Goal: Task Accomplishment & Management: Complete application form

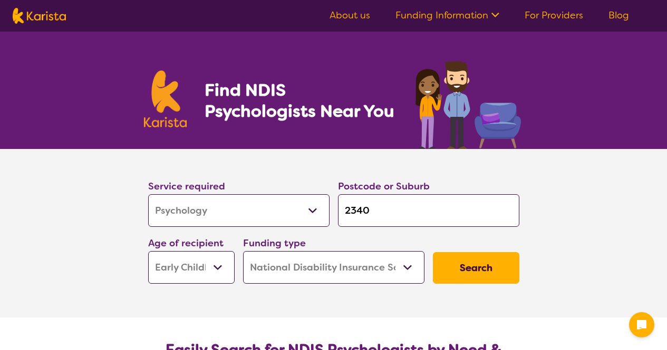
select select "Psychology"
select select "EC"
select select "NDIS"
select select "Psychology"
select select "EC"
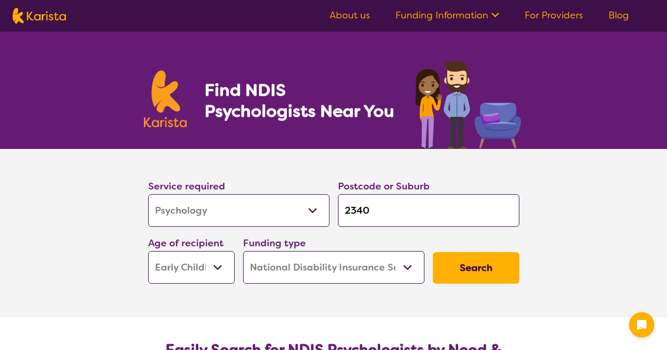
select select "NDIS"
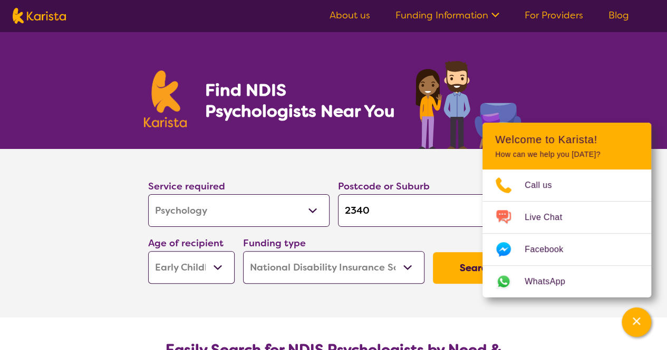
click at [404, 212] on input "2340" at bounding box center [428, 210] width 181 height 33
type input "234"
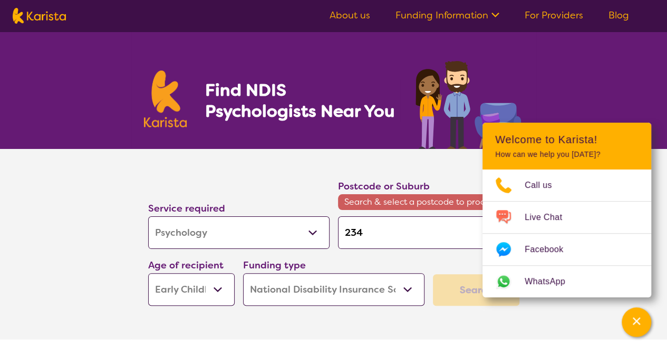
type input "2343"
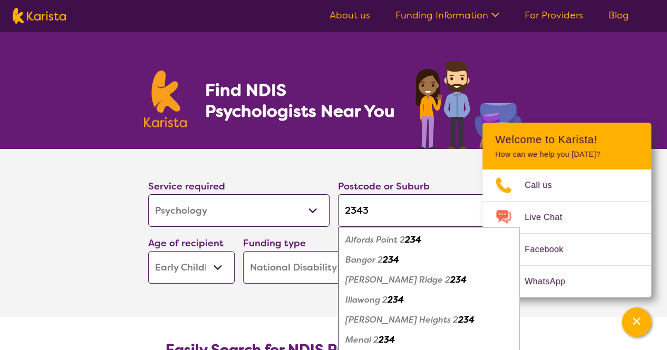
type input "2343"
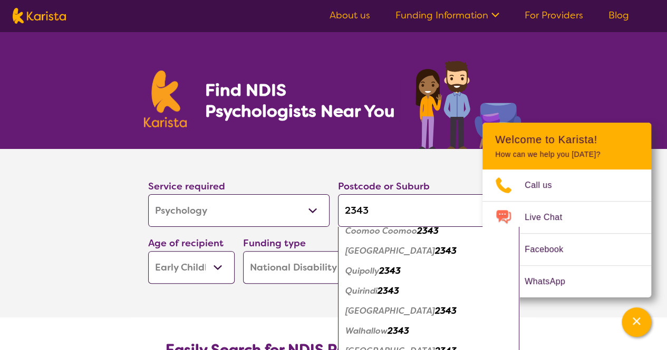
scroll to position [110, 0]
type input "2343"
click at [406, 288] on div "Quirindi 2343" at bounding box center [428, 291] width 171 height 20
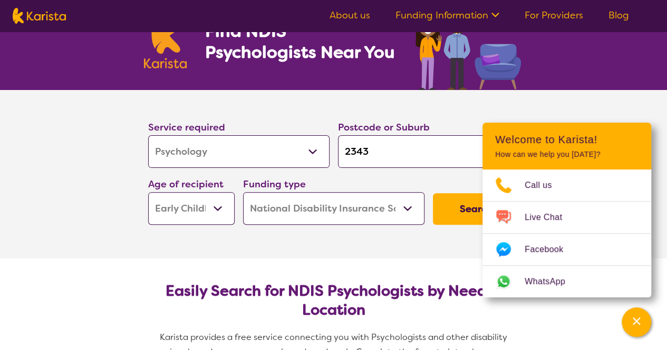
scroll to position [73, 0]
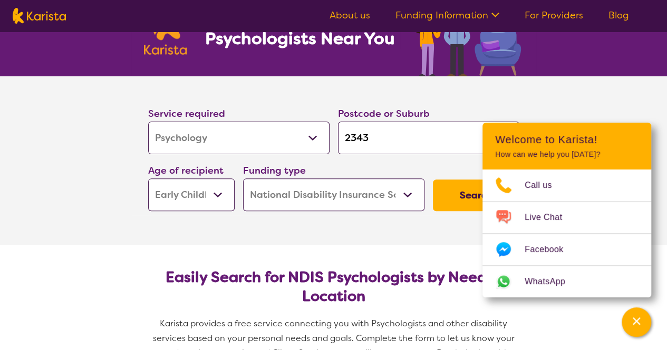
click at [213, 191] on select "Early Childhood - 0 to 9 Child - 10 to 11 Adolescent - 12 to 17 Adult - 18 to 6…" at bounding box center [191, 195] width 86 height 33
click at [317, 194] on select "Home Care Package (HCP) National Disability Insurance Scheme (NDIS) I don't know" at bounding box center [333, 195] width 181 height 33
click at [458, 190] on button "Search" at bounding box center [476, 196] width 86 height 32
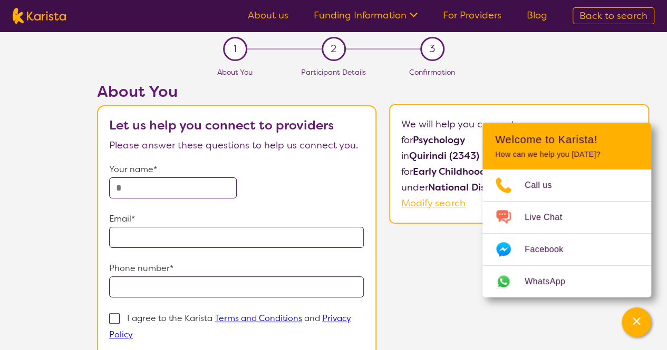
drag, startPoint x: 642, startPoint y: 315, endPoint x: 409, endPoint y: 277, distance: 235.4
click at [409, 277] on div "About You Let us help you connect to providers Please answer these questions to…" at bounding box center [373, 259] width 588 height 354
click at [632, 328] on div "Channel Menu" at bounding box center [635, 322] width 21 height 23
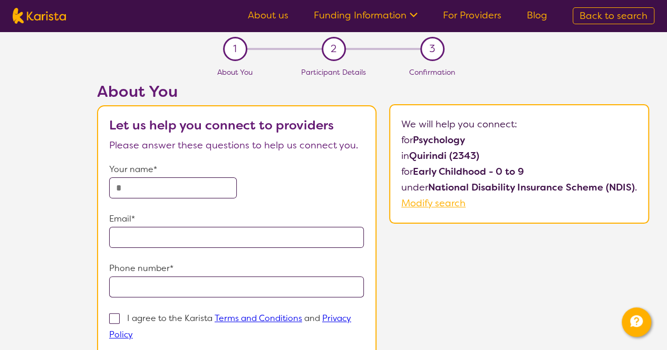
click at [191, 190] on input "text" at bounding box center [173, 188] width 128 height 21
type input "**********"
click at [201, 240] on input "email" at bounding box center [236, 237] width 255 height 21
type input "**********"
click at [220, 289] on input "tel" at bounding box center [236, 287] width 255 height 21
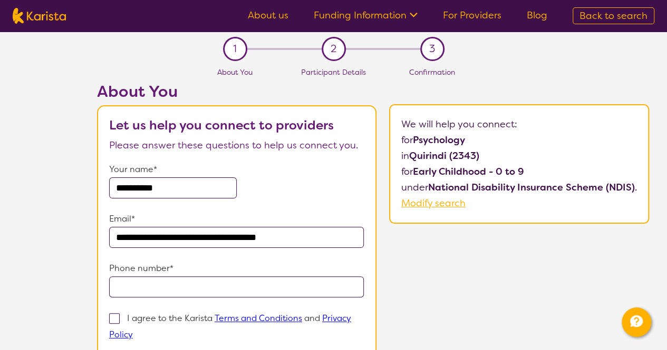
type input "**********"
click at [114, 317] on span at bounding box center [114, 319] width 11 height 11
click at [133, 331] on input "I agree to the Karista Terms and Conditions and Privacy Policy" at bounding box center [136, 334] width 7 height 7
checkbox input "true"
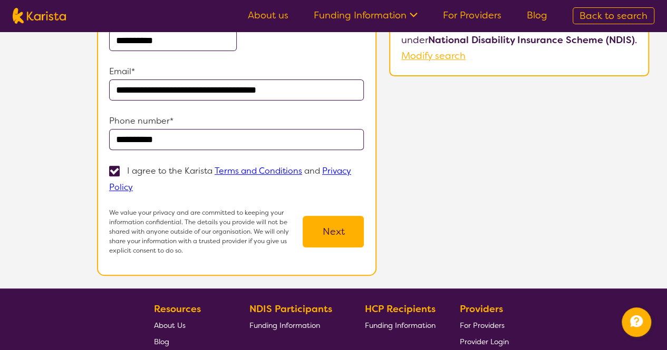
scroll to position [164, 0]
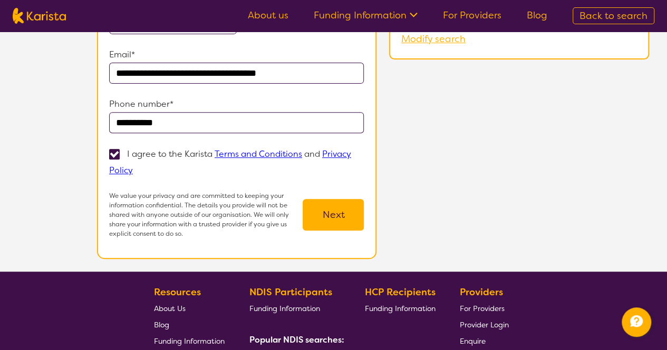
click at [348, 205] on button "Next" at bounding box center [332, 215] width 61 height 32
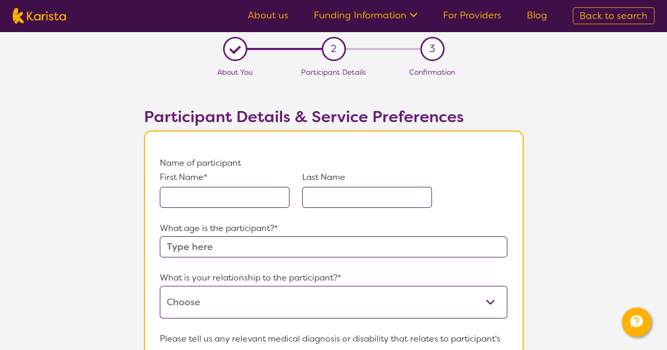
click at [245, 199] on input "text" at bounding box center [225, 197] width 130 height 21
type input "Rilen"
click at [223, 244] on input "text" at bounding box center [333, 247] width 347 height 21
type input "7"
click at [230, 285] on p "What is your relationship to Rilen *?" at bounding box center [333, 278] width 347 height 16
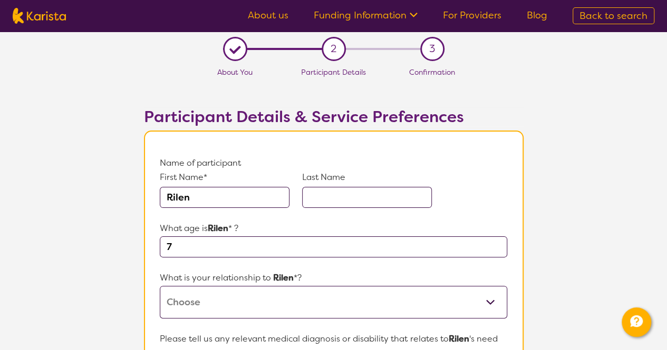
click at [238, 305] on select "This request is for myself I am their parent I am their child I am their spouse…" at bounding box center [333, 302] width 347 height 33
select select "I am their Support Coordinator"
click at [160, 286] on select "This request is for myself I am their parent I am their child I am their spouse…" at bounding box center [333, 302] width 347 height 33
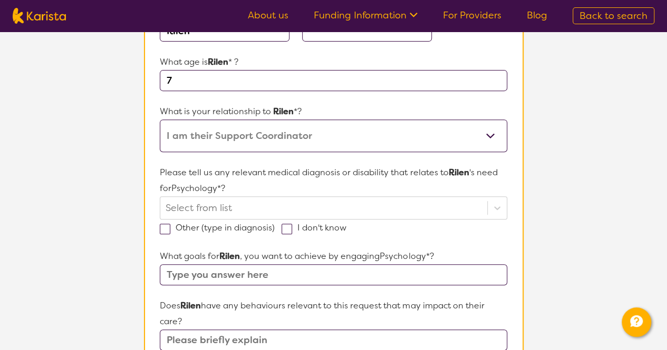
scroll to position [167, 0]
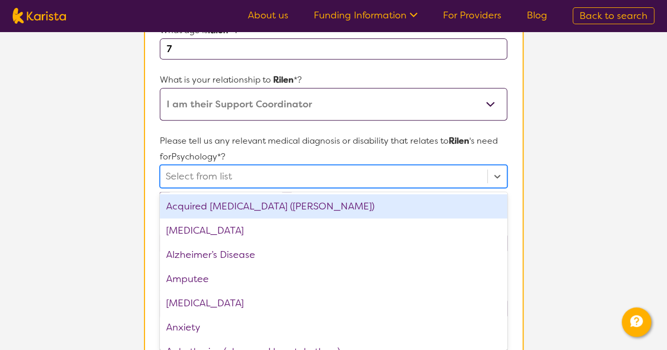
click at [221, 188] on div "option Acquired [MEDICAL_DATA] (ABI) focused, 1 of 75. 75 results available. Us…" at bounding box center [333, 176] width 347 height 23
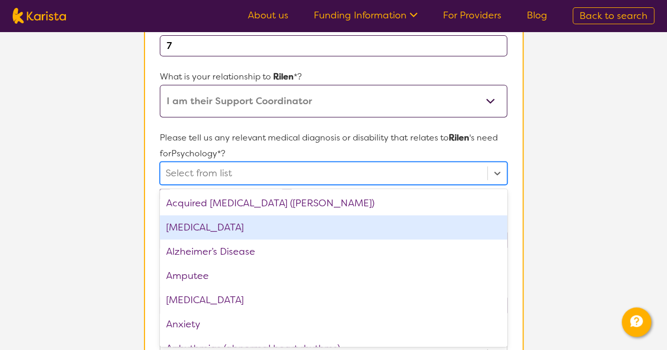
click at [231, 231] on div "[MEDICAL_DATA]" at bounding box center [333, 228] width 347 height 24
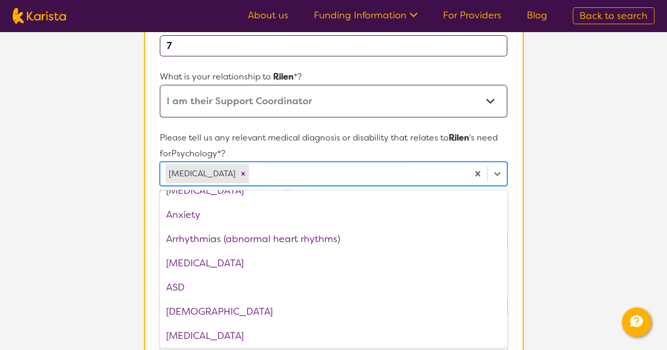
scroll to position [87, 0]
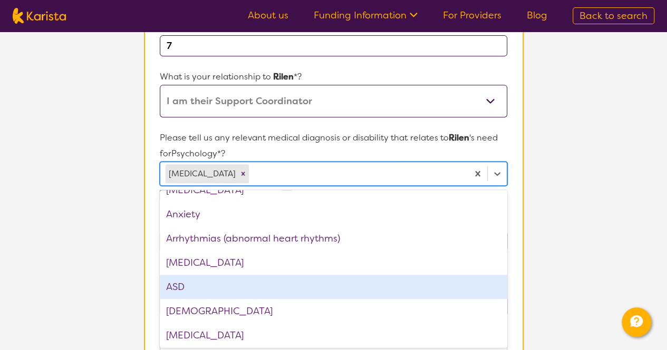
click at [252, 283] on div "ASD" at bounding box center [333, 287] width 347 height 24
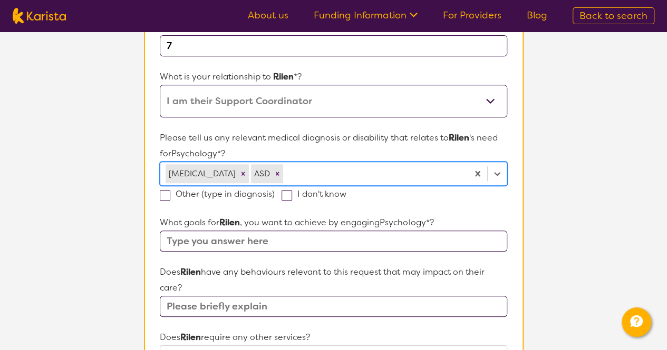
click at [272, 162] on div "[MEDICAL_DATA] ASD" at bounding box center [333, 174] width 347 height 24
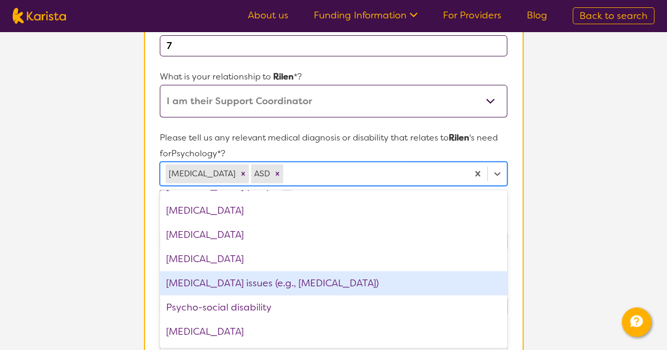
scroll to position [1318, 0]
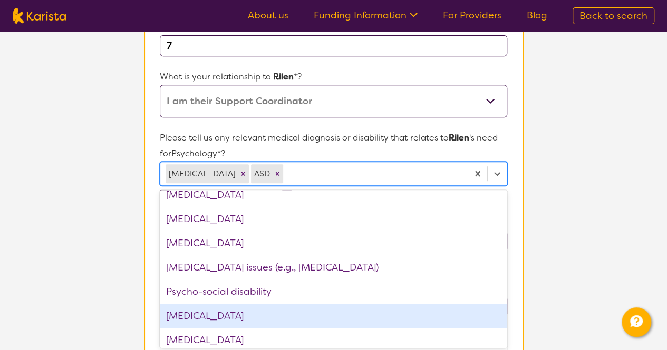
click at [273, 321] on div "[MEDICAL_DATA]" at bounding box center [333, 316] width 347 height 24
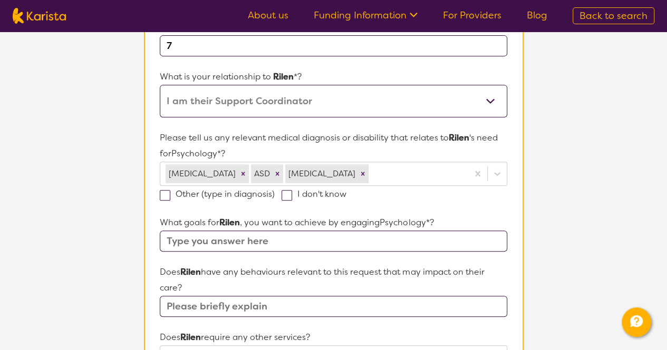
click at [429, 146] on p "Please tell us any relevant medical diagnosis or disability that relates to [PE…" at bounding box center [333, 146] width 347 height 32
click at [312, 236] on input "text" at bounding box center [333, 241] width 347 height 21
type input "E"
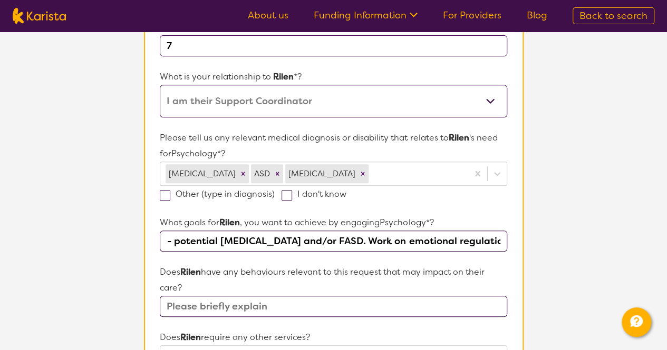
scroll to position [0, 160]
type input "Seeking additional diagnoses - potential [MEDICAL_DATA] and/or FASD. Work on em…"
click at [266, 303] on input "text" at bounding box center [333, 306] width 347 height 21
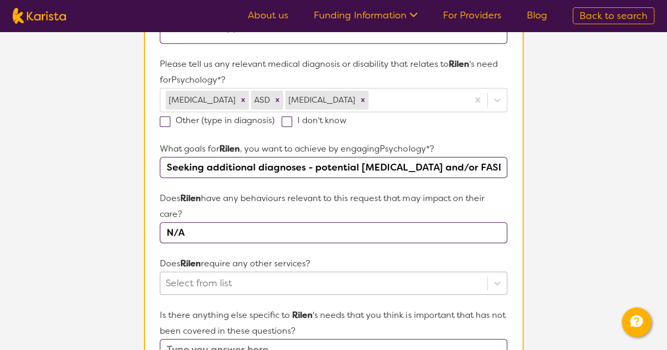
type input "N/A"
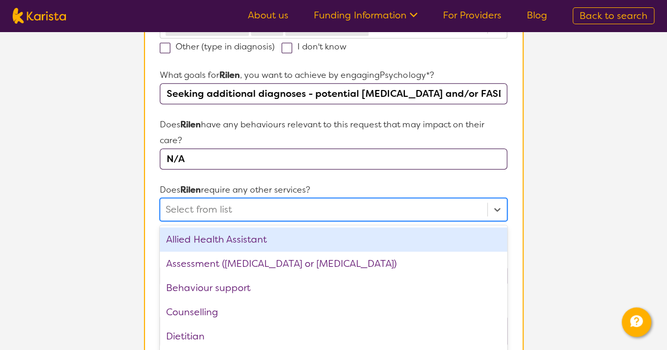
click at [249, 221] on div "option Allied Health Assistant focused, 1 of 21. 21 results available. Use Up a…" at bounding box center [333, 209] width 347 height 23
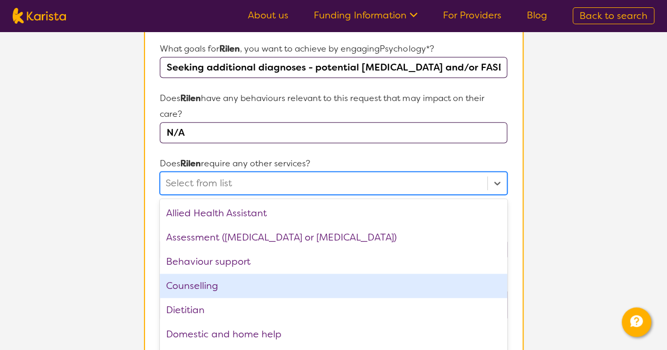
scroll to position [385, 0]
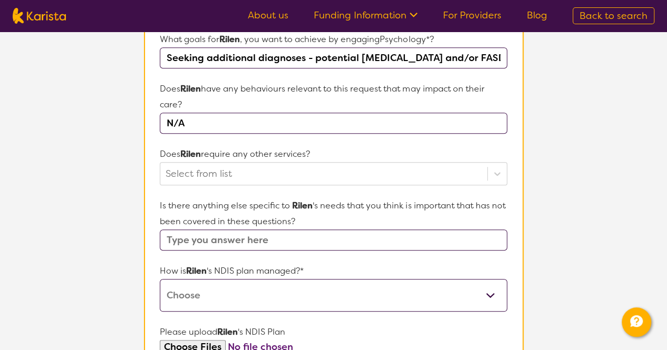
drag, startPoint x: 252, startPoint y: 227, endPoint x: 206, endPoint y: 245, distance: 49.2
click at [206, 245] on input "text" at bounding box center [333, 240] width 347 height 21
click at [236, 240] on input "text" at bounding box center [333, 240] width 347 height 21
click at [247, 175] on div at bounding box center [323, 174] width 316 height 18
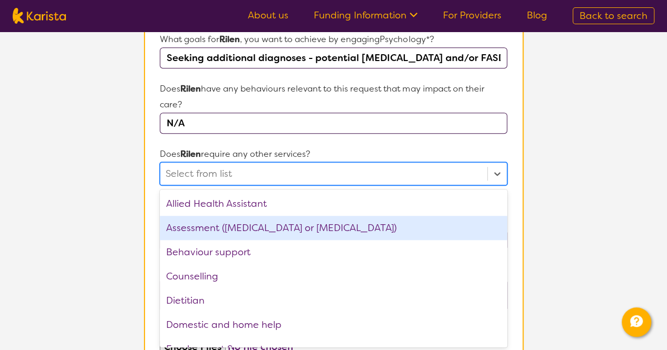
click at [268, 223] on div "Assessment ([MEDICAL_DATA] or [MEDICAL_DATA])" at bounding box center [333, 228] width 347 height 24
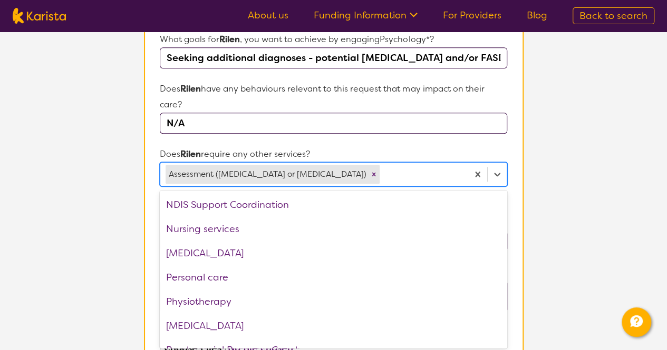
scroll to position [219, 0]
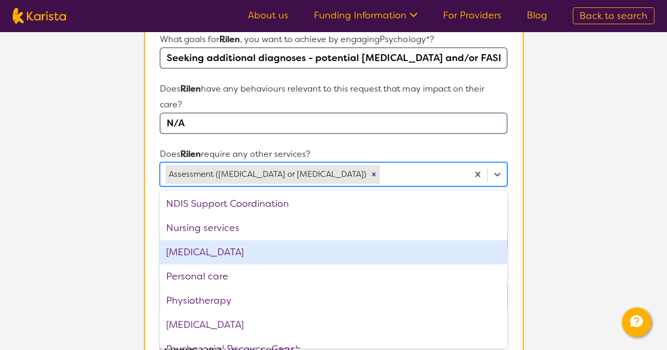
click at [324, 250] on div "[MEDICAL_DATA]" at bounding box center [333, 252] width 347 height 24
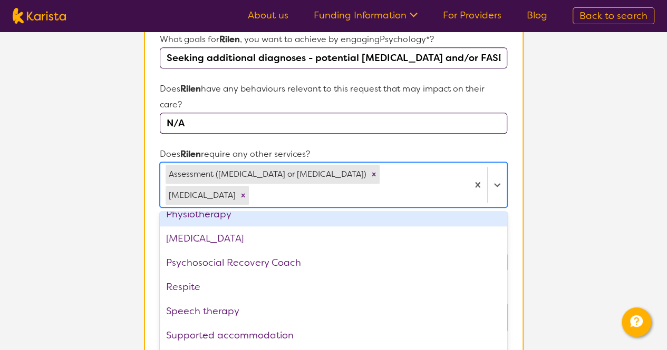
scroll to position [307, 0]
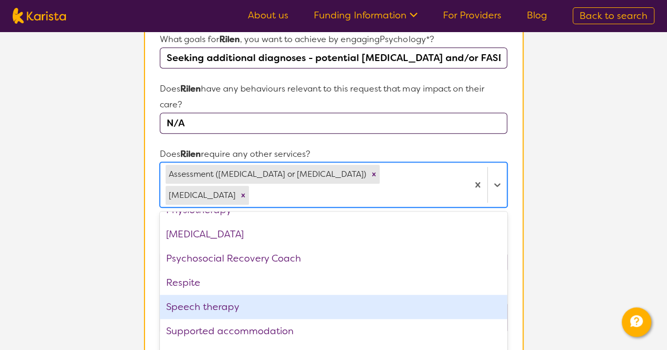
click at [398, 295] on div "Speech therapy" at bounding box center [333, 307] width 347 height 24
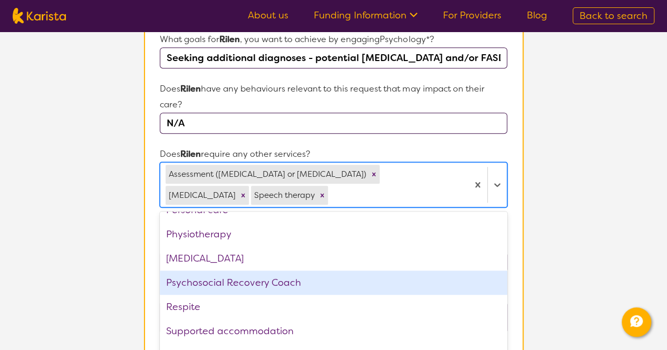
scroll to position [282, 0]
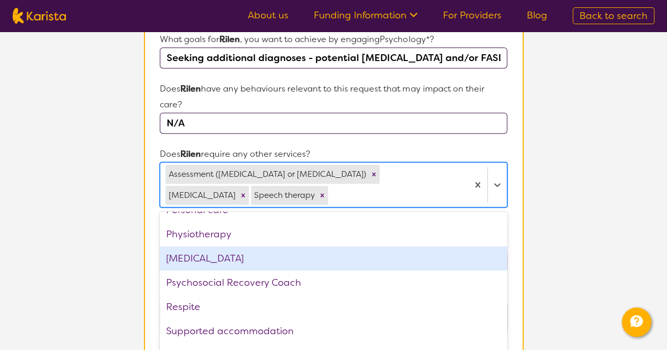
click at [494, 144] on form "Name of participant First Name* [PERSON_NAME] Last Name What age is [PERSON_NAM…" at bounding box center [333, 146] width 347 height 750
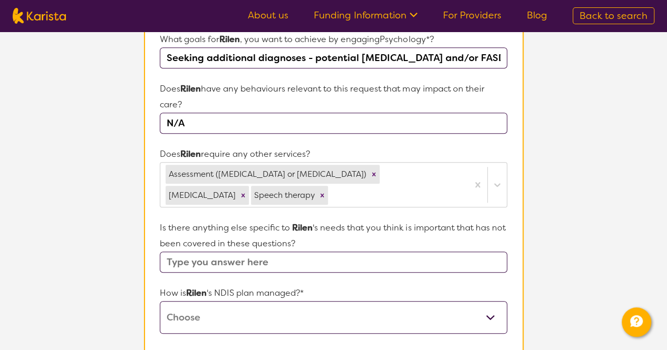
click at [328, 256] on input "text" at bounding box center [333, 262] width 347 height 21
type input "N/A"
click at [271, 311] on select "Self-managed NDIS plan Managed by a registered plan management provider (not th…" at bounding box center [333, 317] width 347 height 33
select select "Plan Managed"
click at [160, 301] on select "Self-managed NDIS plan Managed by a registered plan management provider (not th…" at bounding box center [333, 317] width 347 height 33
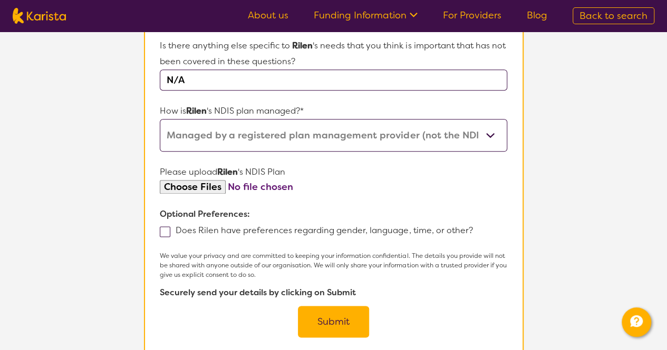
scroll to position [580, 0]
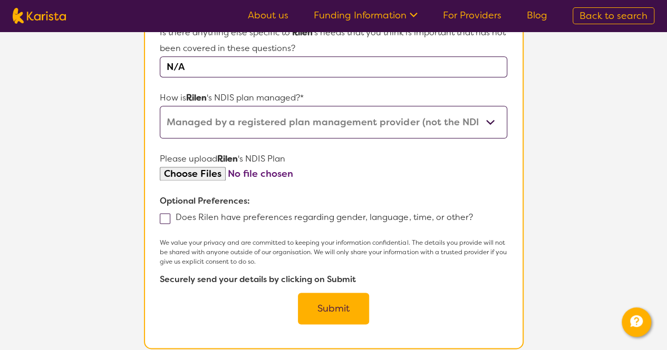
click at [201, 174] on input "file" at bounding box center [333, 174] width 347 height 14
type input "C:\fakepath\2023 NDIS plan.pdf"
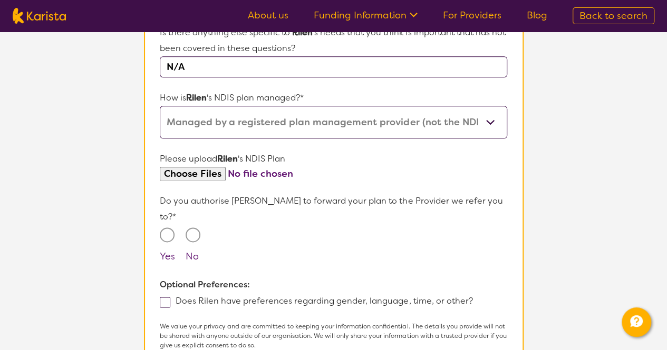
click at [200, 228] on div at bounding box center [194, 238] width 18 height 21
click at [193, 228] on input "No" at bounding box center [192, 235] width 15 height 15
radio input "true"
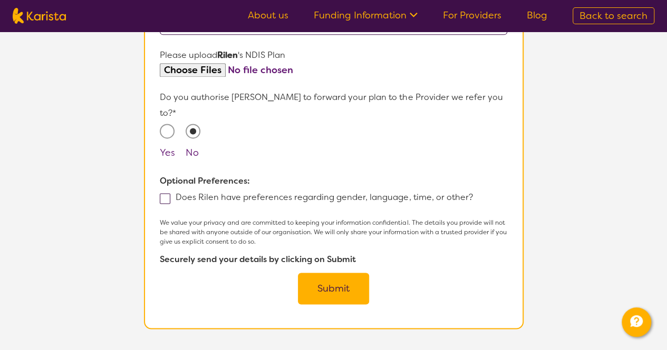
scroll to position [685, 0]
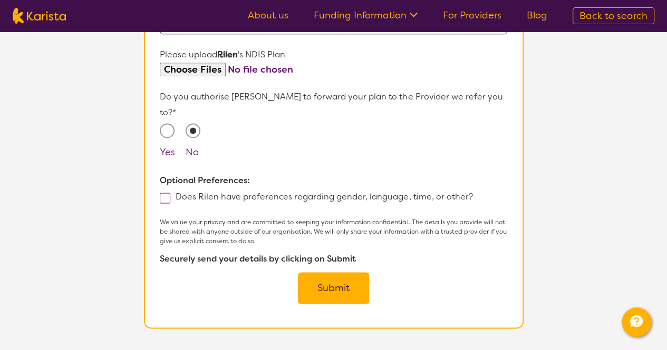
click at [340, 278] on button "Submit" at bounding box center [333, 288] width 71 height 32
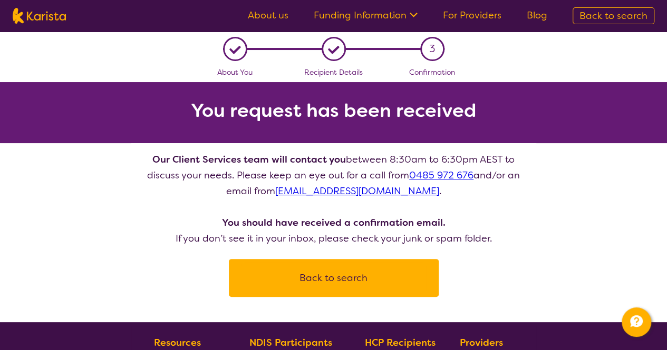
click at [340, 282] on button "Back to search" at bounding box center [333, 278] width 184 height 32
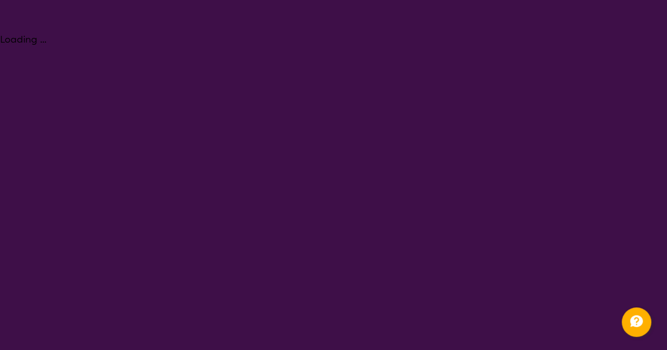
select select "Psychology"
select select "EC"
select select "NDIS"
select select "Psychology"
select select "EC"
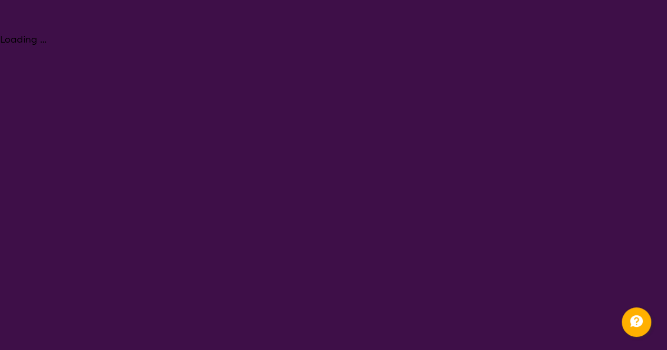
select select "NDIS"
